Goal: Navigation & Orientation: Find specific page/section

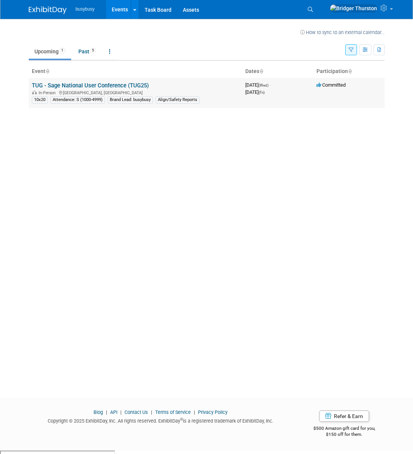
click at [100, 87] on link "TUG - Sage National User Conference (TUG25)" at bounding box center [90, 85] width 117 height 7
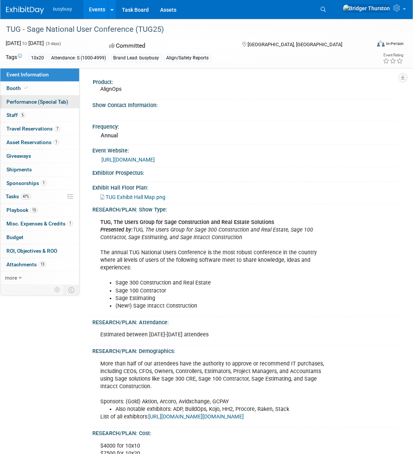
click at [26, 98] on link "Performance (Special Tab)" at bounding box center [39, 101] width 79 height 13
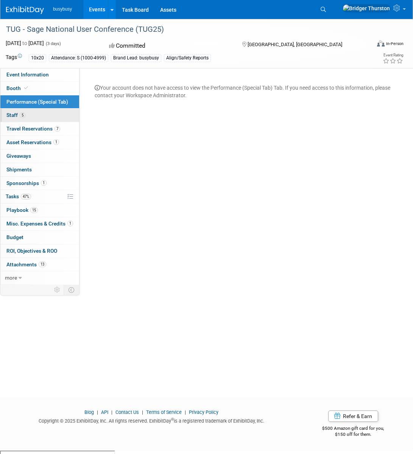
click at [18, 109] on link "5 Staff 5" at bounding box center [39, 115] width 79 height 13
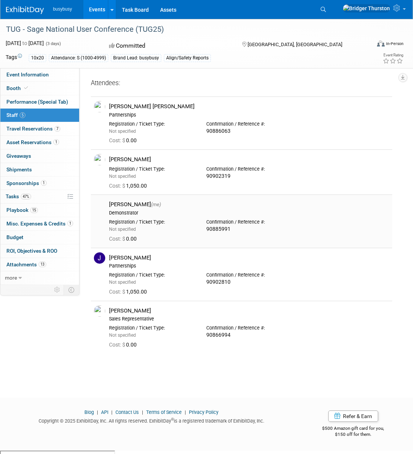
click at [134, 210] on div "Demonstrator" at bounding box center [249, 213] width 280 height 6
click at [147, 204] on div "[PERSON_NAME] (me)" at bounding box center [249, 204] width 280 height 7
click at [156, 228] on div "Not specified" at bounding box center [152, 229] width 86 height 7
click at [26, 141] on span "Asset Reservations 1" at bounding box center [32, 142] width 53 height 6
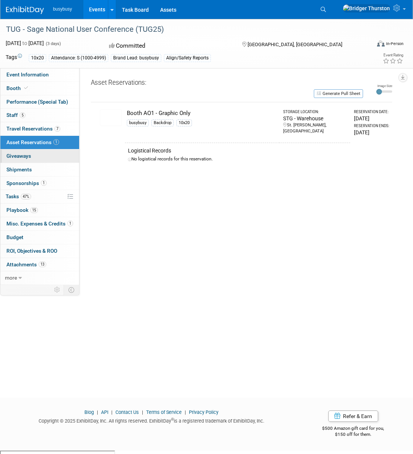
click at [31, 156] on link "0 Giveaways 0" at bounding box center [39, 156] width 79 height 13
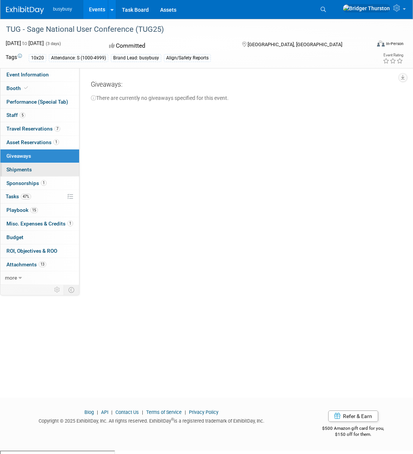
click at [38, 167] on link "0 Shipments 0" at bounding box center [39, 169] width 79 height 13
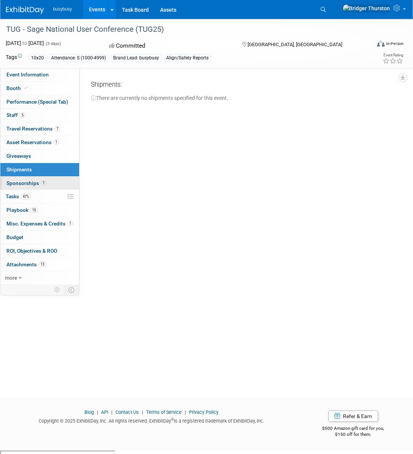
click at [48, 184] on link "1 Sponsorships 1" at bounding box center [39, 183] width 79 height 13
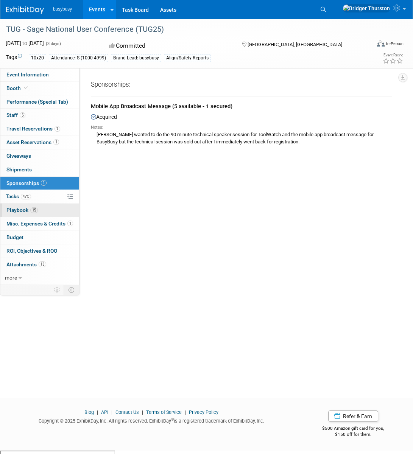
click at [45, 211] on link "15 Playbook 15" at bounding box center [39, 210] width 79 height 13
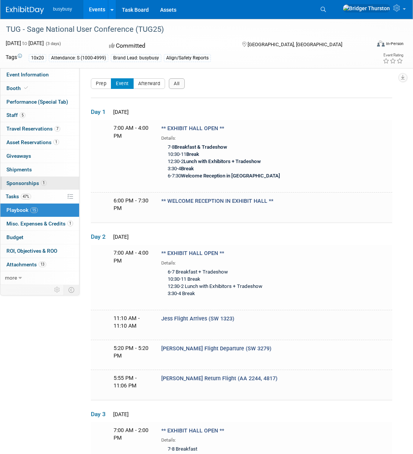
click at [37, 181] on span "Sponsorships 1" at bounding box center [26, 183] width 40 height 6
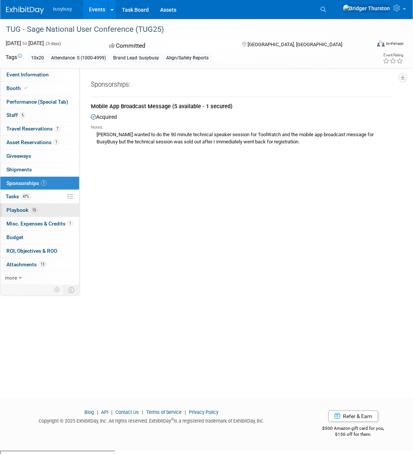
click at [47, 209] on link "15 Playbook 15" at bounding box center [39, 210] width 79 height 13
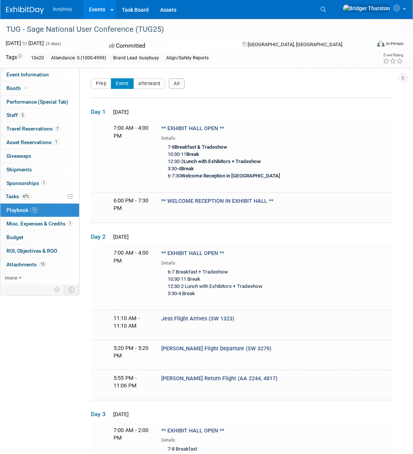
click at [54, 223] on span "Misc. Expenses & Credits 1" at bounding box center [39, 224] width 67 height 6
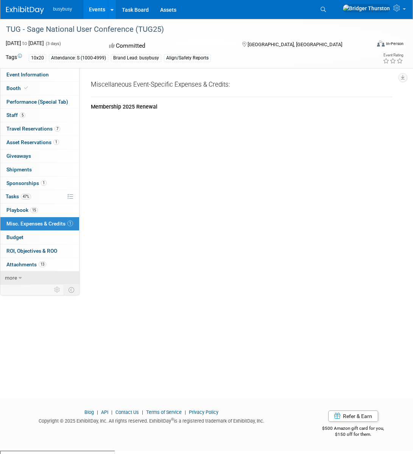
click at [19, 281] on link "more" at bounding box center [39, 278] width 79 height 13
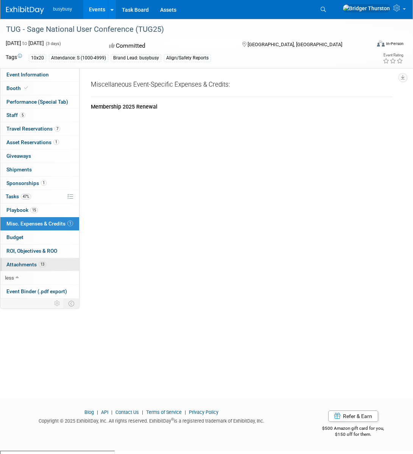
click at [25, 269] on link "13 Attachments 13" at bounding box center [39, 264] width 79 height 13
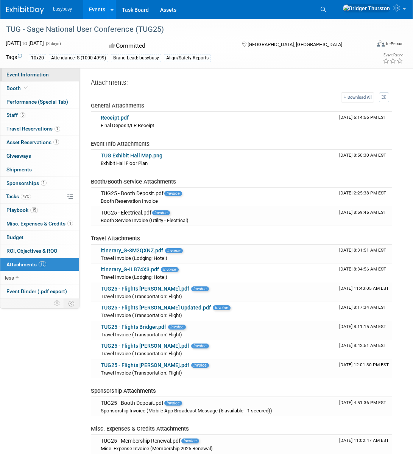
click at [17, 76] on span "Event Information" at bounding box center [27, 75] width 42 height 6
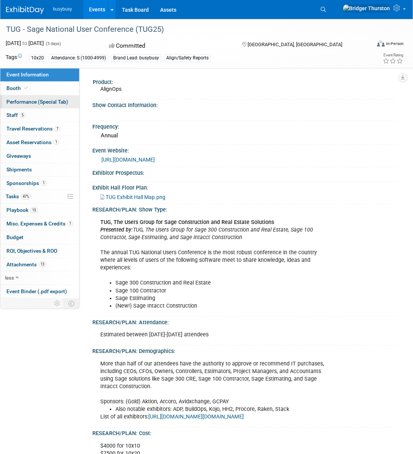
click at [23, 104] on span "Performance (Special Tab)" at bounding box center [37, 102] width 62 height 6
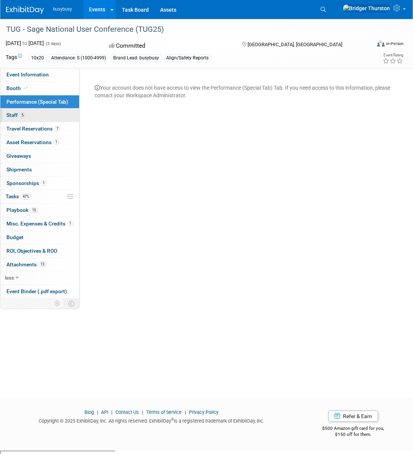
click at [26, 111] on link "5 Staff 5" at bounding box center [39, 115] width 79 height 13
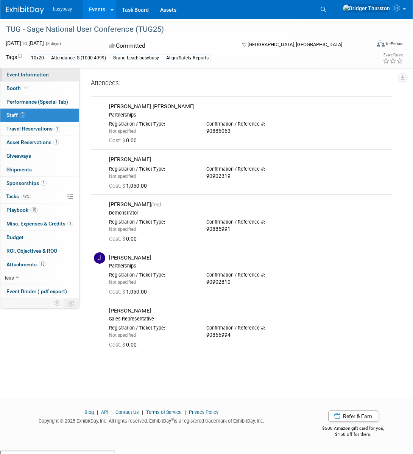
click at [39, 78] on link "Event Information" at bounding box center [39, 74] width 79 height 13
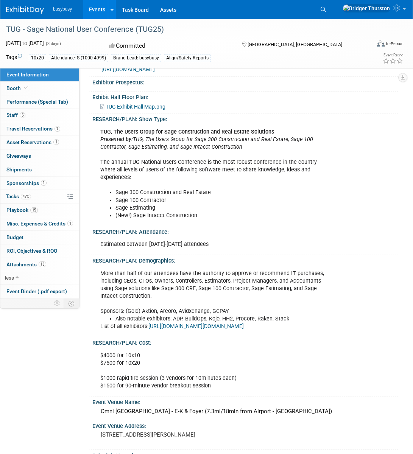
scroll to position [124, 0]
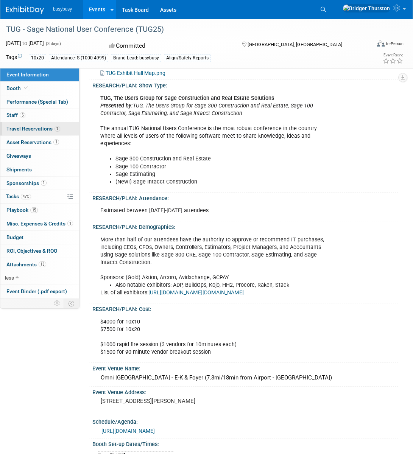
click at [41, 128] on span "Travel Reservations 7" at bounding box center [33, 129] width 54 height 6
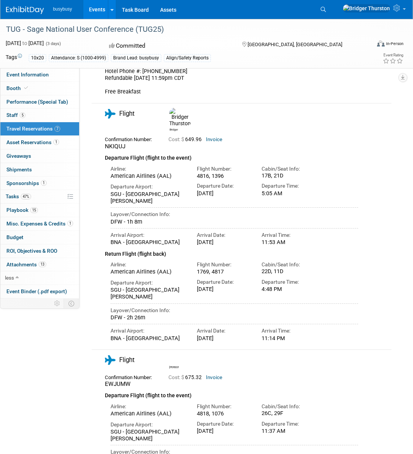
scroll to position [523, 0]
